Goal: Task Accomplishment & Management: Complete application form

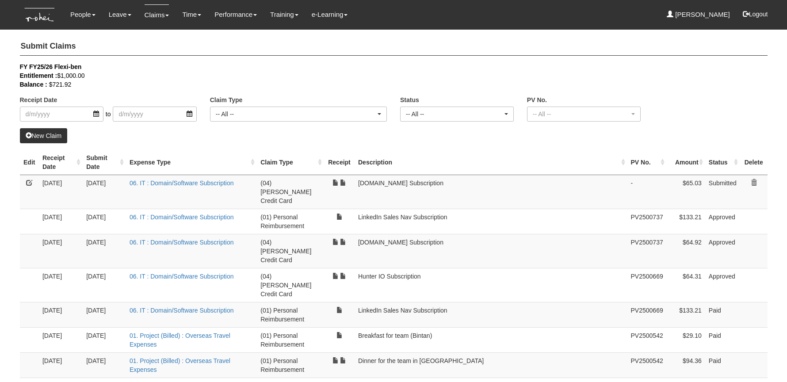
select select "50"
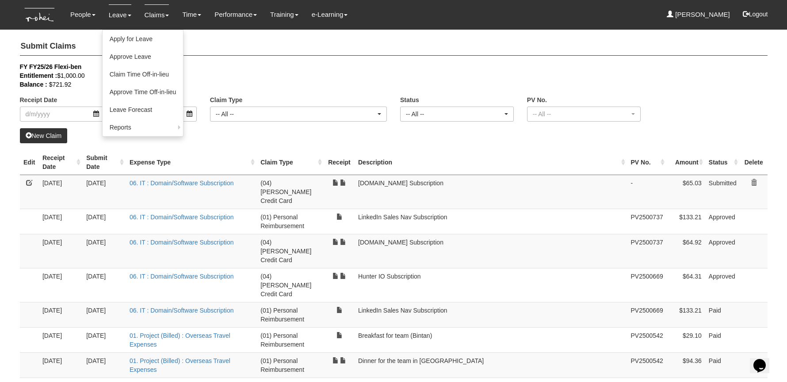
click at [115, 11] on link "Leave" at bounding box center [120, 14] width 23 height 21
click at [118, 32] on link "Apply for Leave" at bounding box center [143, 39] width 81 height 18
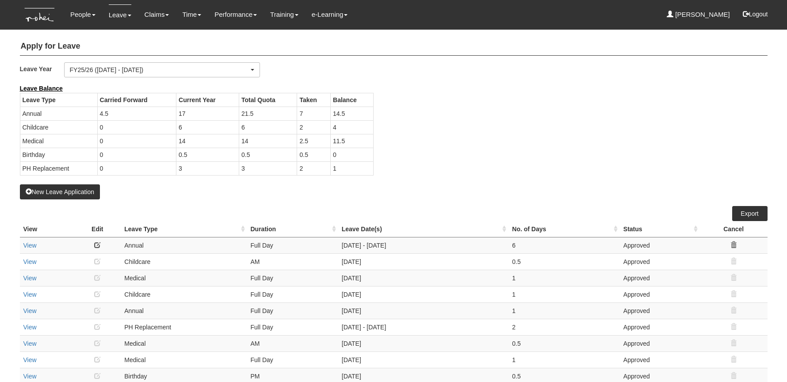
select select "50"
click at [62, 188] on button "New Leave Application" at bounding box center [60, 191] width 80 height 15
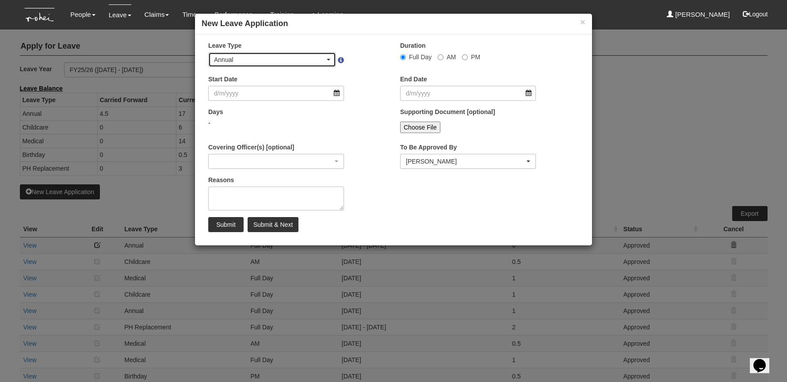
click at [272, 62] on div "Annual" at bounding box center [269, 59] width 111 height 9
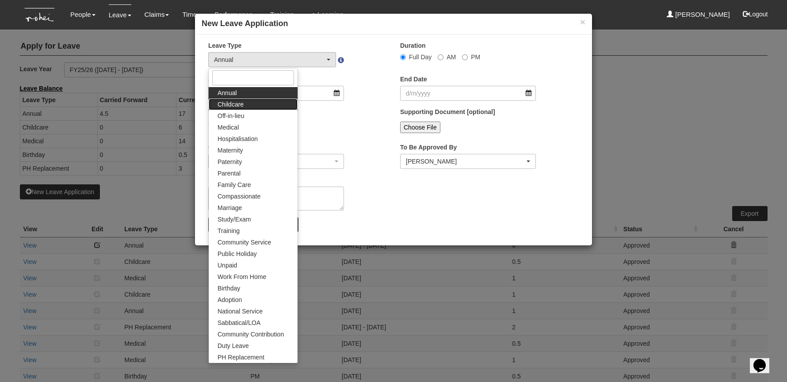
click at [263, 102] on link "Childcare" at bounding box center [253, 104] width 89 height 11
select select "2"
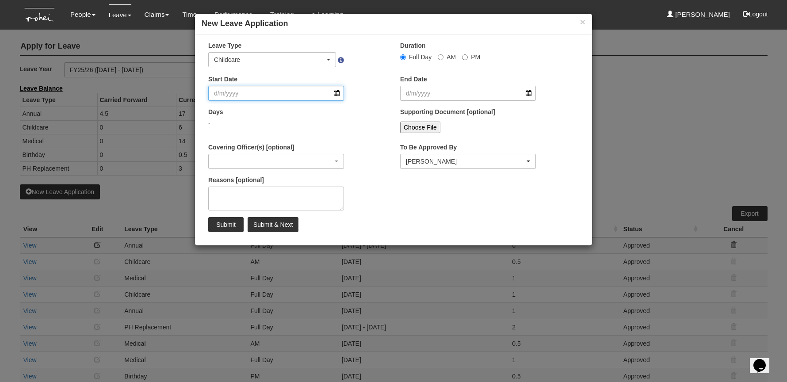
click at [278, 97] on input "Start Date" at bounding box center [276, 93] width 136 height 15
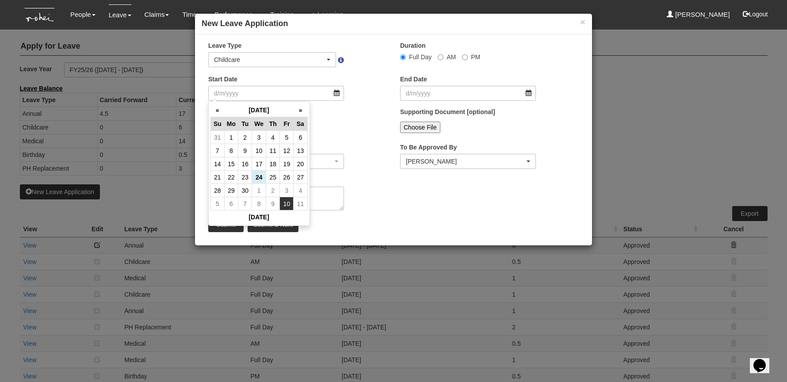
click at [285, 201] on td "10" at bounding box center [287, 203] width 14 height 13
type input "10/10/2025"
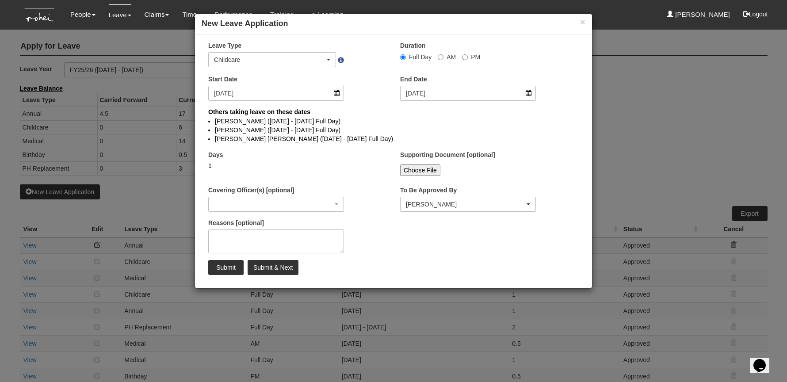
click at [443, 56] on label "AM" at bounding box center [447, 57] width 18 height 9
click at [443, 56] on input "AM" at bounding box center [441, 57] width 6 height 6
radio input "true"
select select
click at [415, 208] on div "Rachel Khoo" at bounding box center [465, 204] width 119 height 9
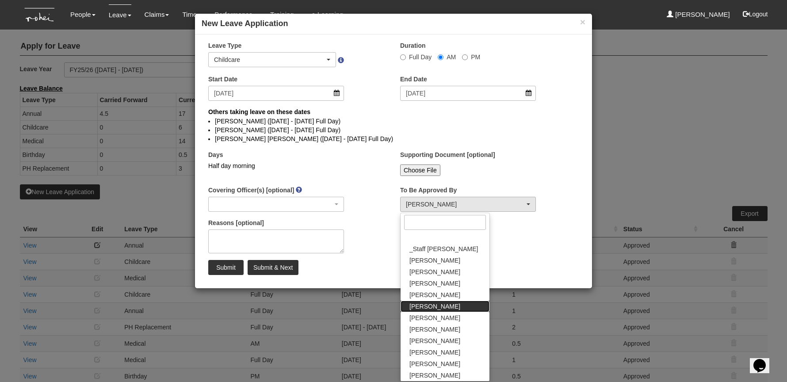
click at [443, 308] on link "Daniel Low" at bounding box center [445, 306] width 89 height 11
select select "4501bef8-d380-4b60-ac98-9fc585202088"
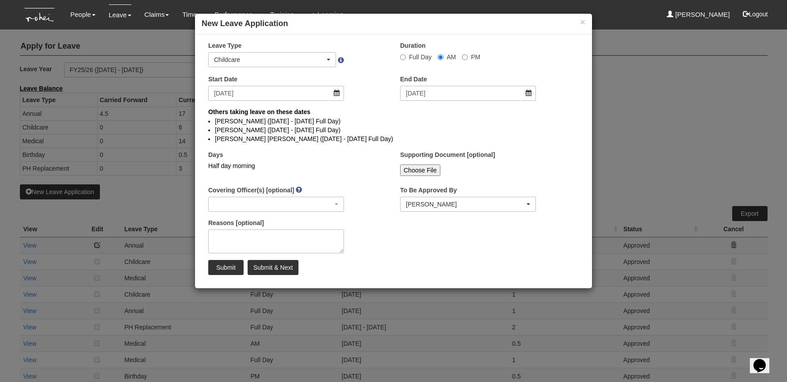
click at [370, 241] on div "Reasons [optional]" at bounding box center [298, 239] width 192 height 42
click at [226, 266] on input "Submit" at bounding box center [225, 267] width 35 height 15
select select "1"
radio input "true"
select select
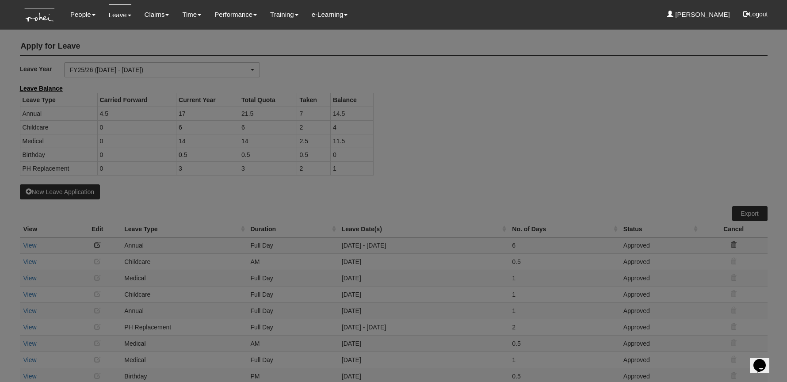
select select "50"
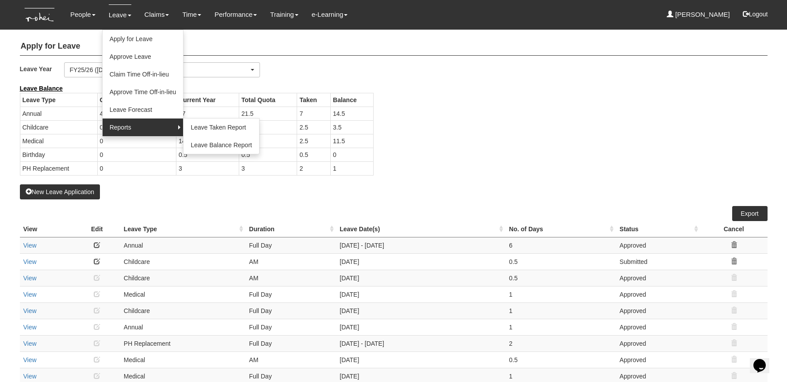
click at [134, 129] on link "Reports" at bounding box center [143, 127] width 81 height 18
click at [170, 128] on link "Reports" at bounding box center [143, 127] width 81 height 18
click at [195, 128] on link "Leave Taken Report" at bounding box center [221, 127] width 76 height 18
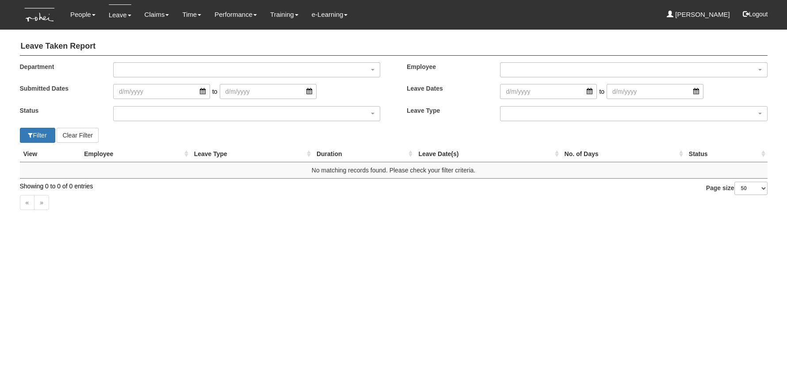
select select "50"
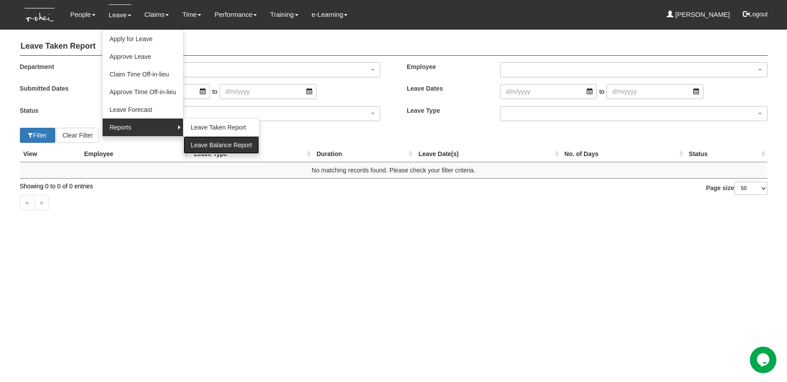
click at [199, 146] on link "Leave Balance Report" at bounding box center [221, 145] width 76 height 18
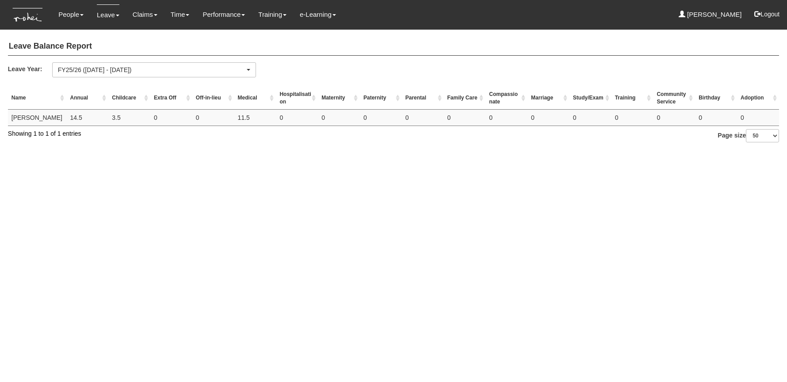
select select "50"
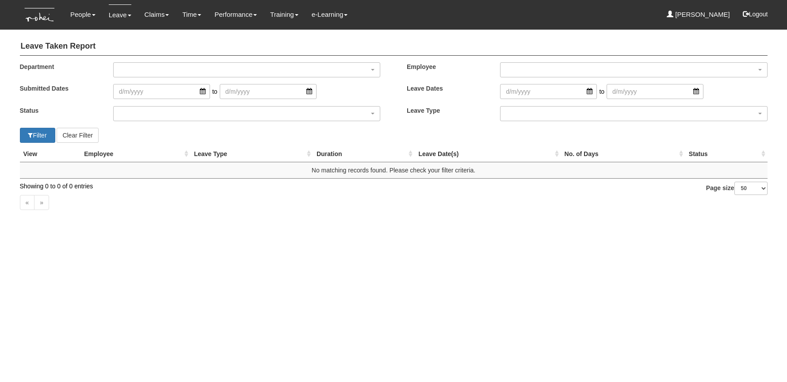
select select "50"
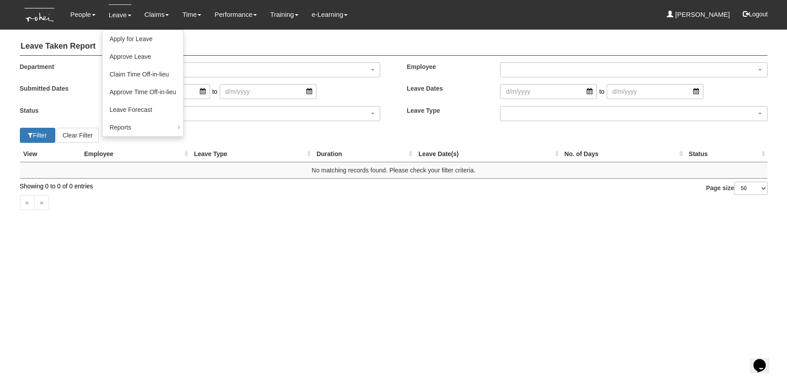
click at [117, 16] on link "Leave" at bounding box center [120, 14] width 23 height 21
click at [124, 56] on link "Approve Leave" at bounding box center [143, 57] width 81 height 18
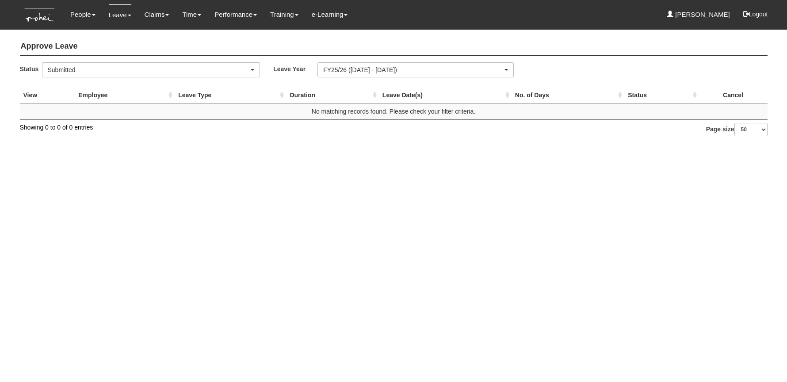
select select "50"
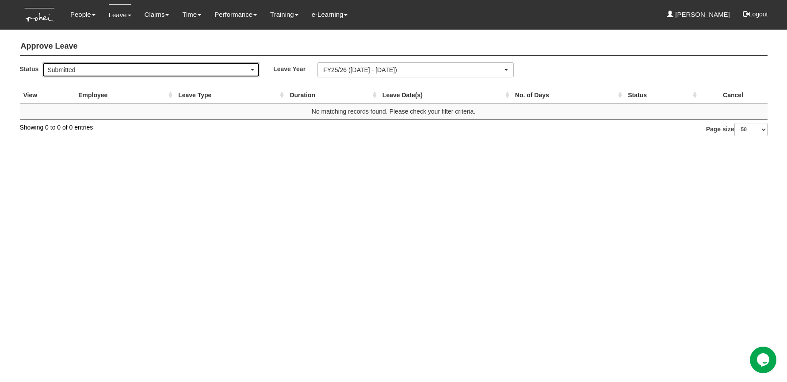
click at [116, 69] on div "Submitted" at bounding box center [149, 69] width 202 height 9
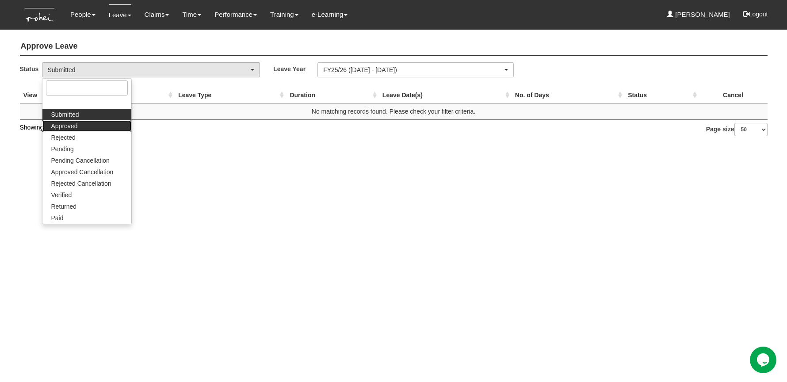
click at [97, 125] on link "Approved" at bounding box center [86, 125] width 89 height 11
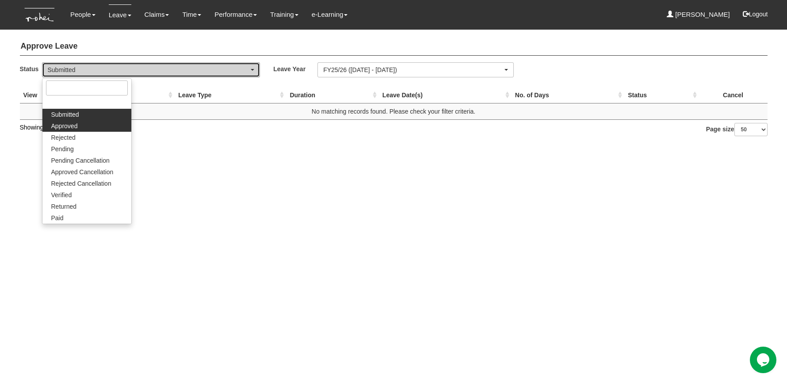
select select "Approved"
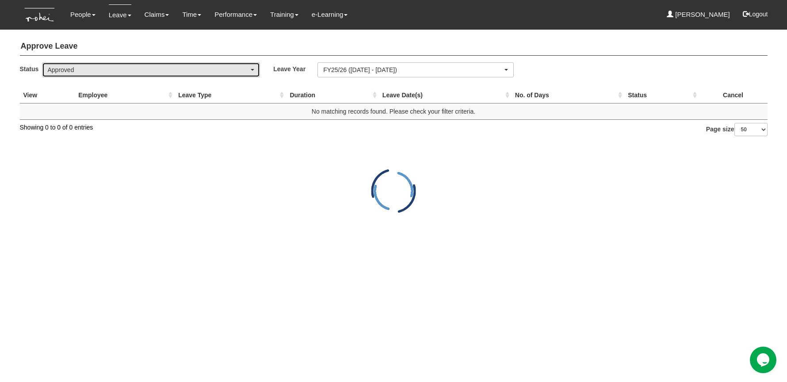
select select "50"
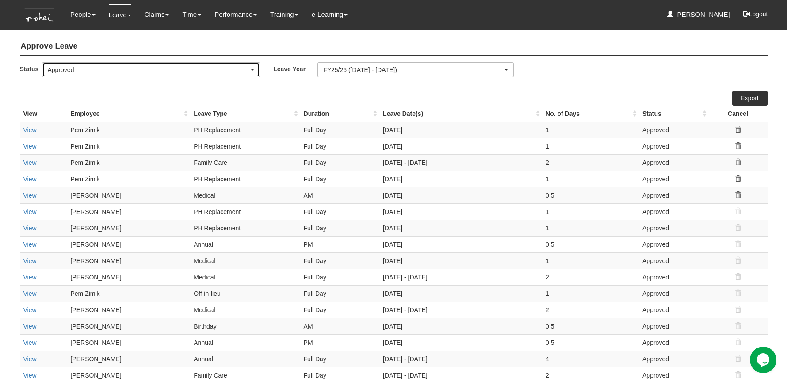
click at [174, 72] on div "Approved" at bounding box center [149, 69] width 202 height 9
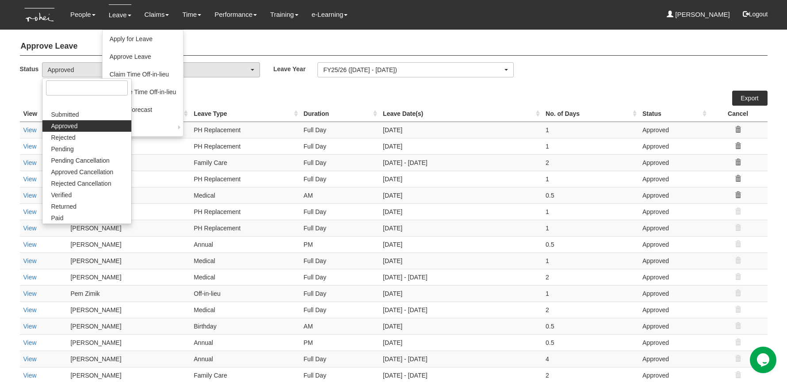
click at [114, 13] on link "Leave" at bounding box center [120, 14] width 23 height 21
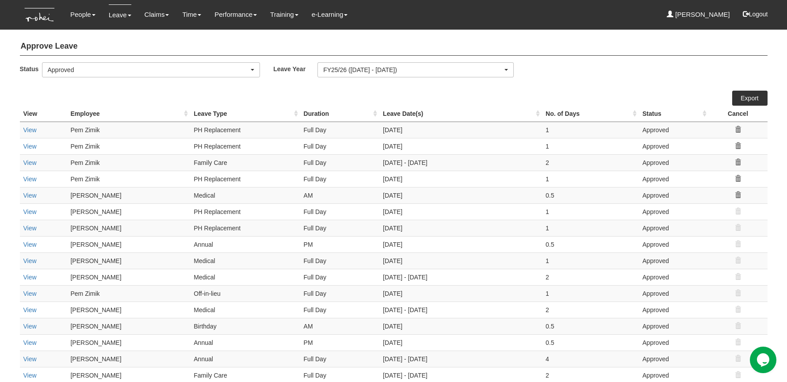
click at [114, 13] on link "Leave" at bounding box center [120, 14] width 23 height 21
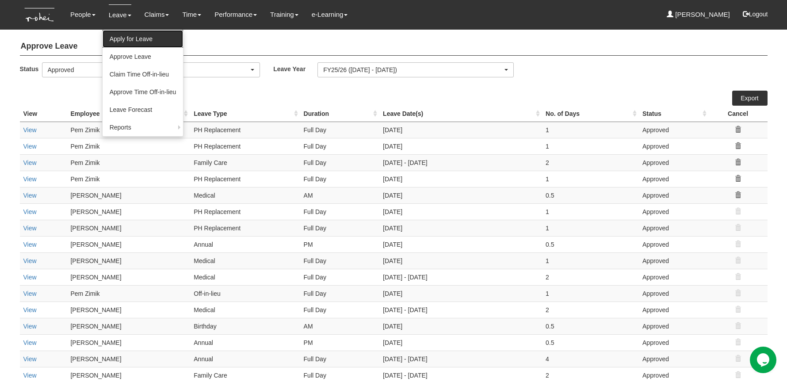
click at [114, 38] on link "Apply for Leave" at bounding box center [143, 39] width 81 height 18
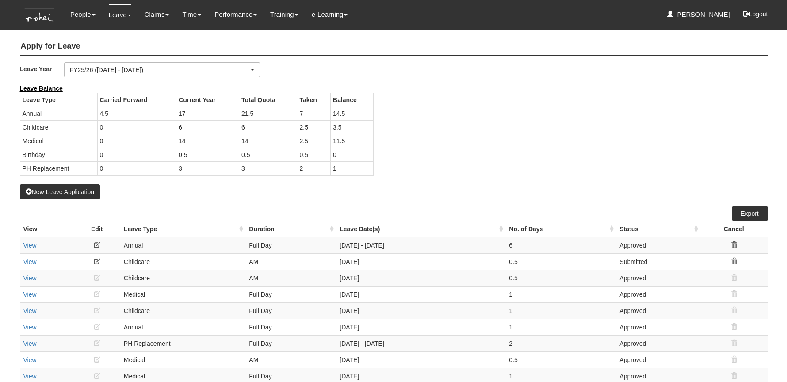
select select "50"
